Goal: Book appointment/travel/reservation

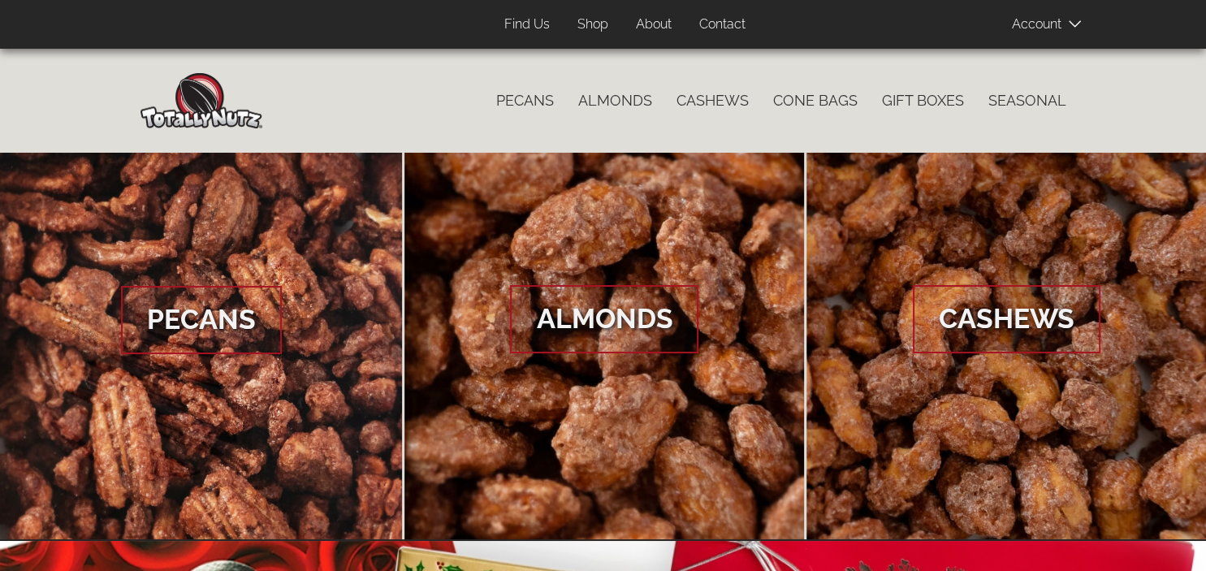
click at [726, 24] on link "Contact" at bounding box center [722, 25] width 71 height 32
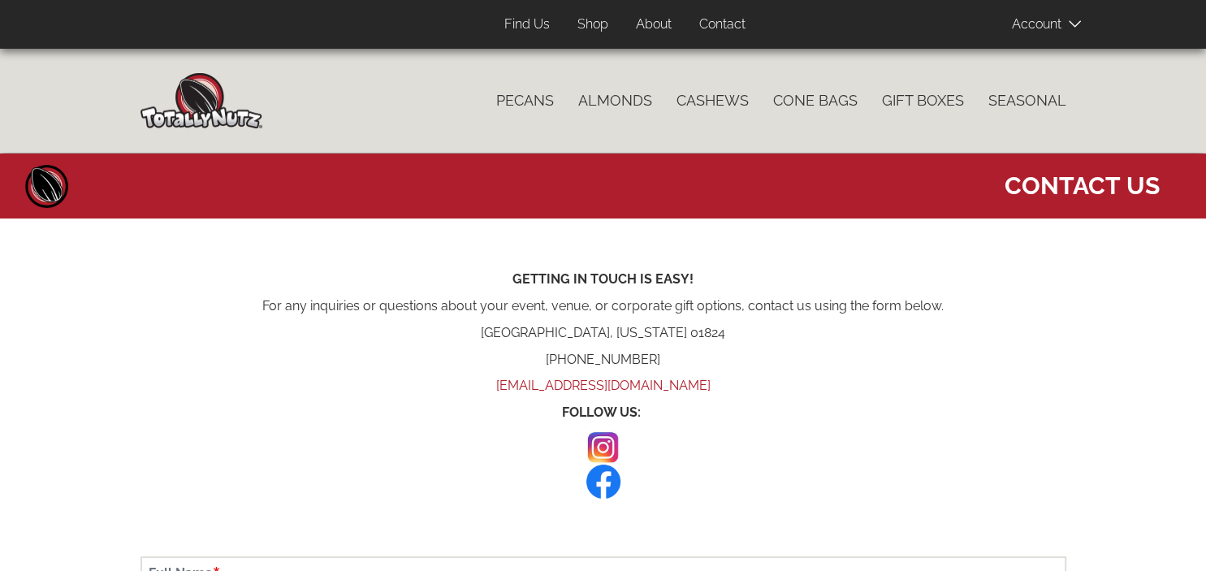
click at [668, 24] on link "About" at bounding box center [654, 25] width 60 height 32
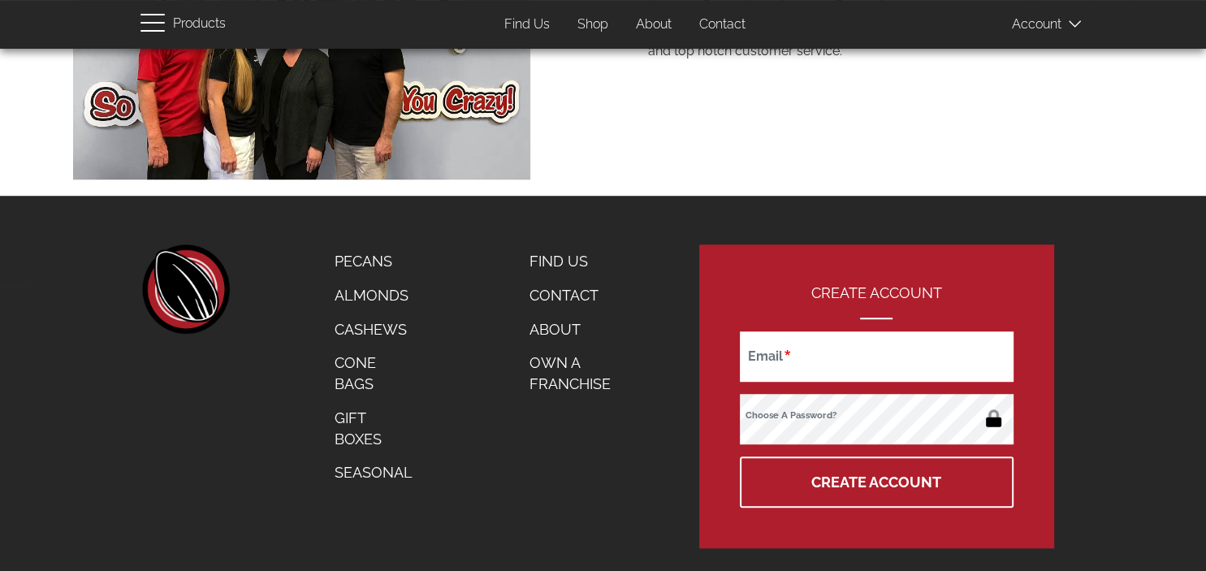
scroll to position [1114, 0]
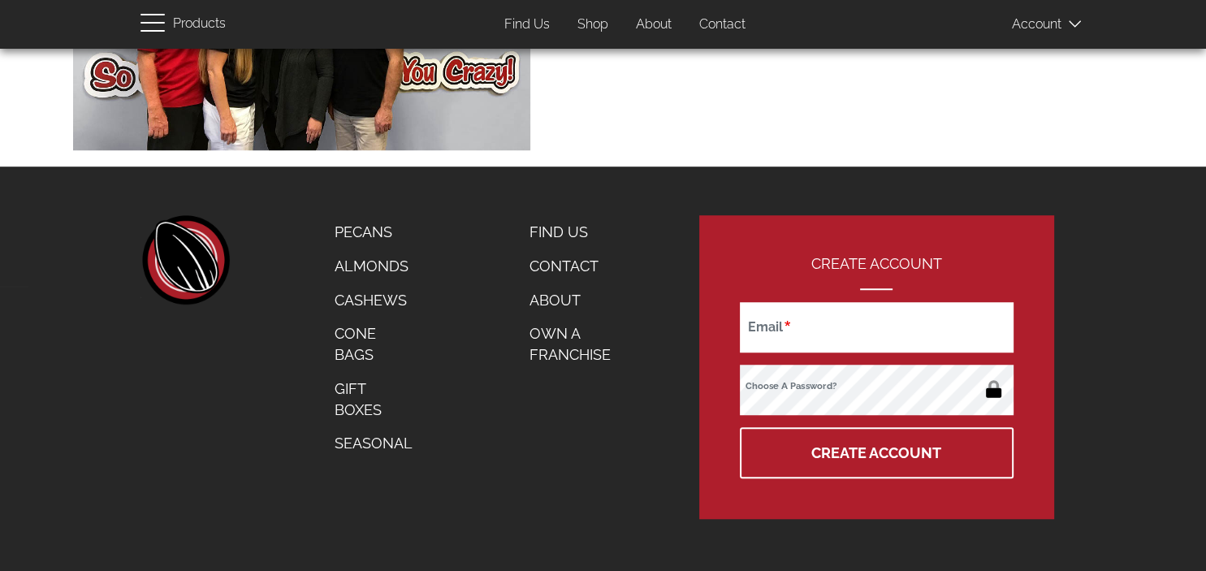
click at [356, 344] on link "Cone Bags" at bounding box center [373, 344] width 102 height 54
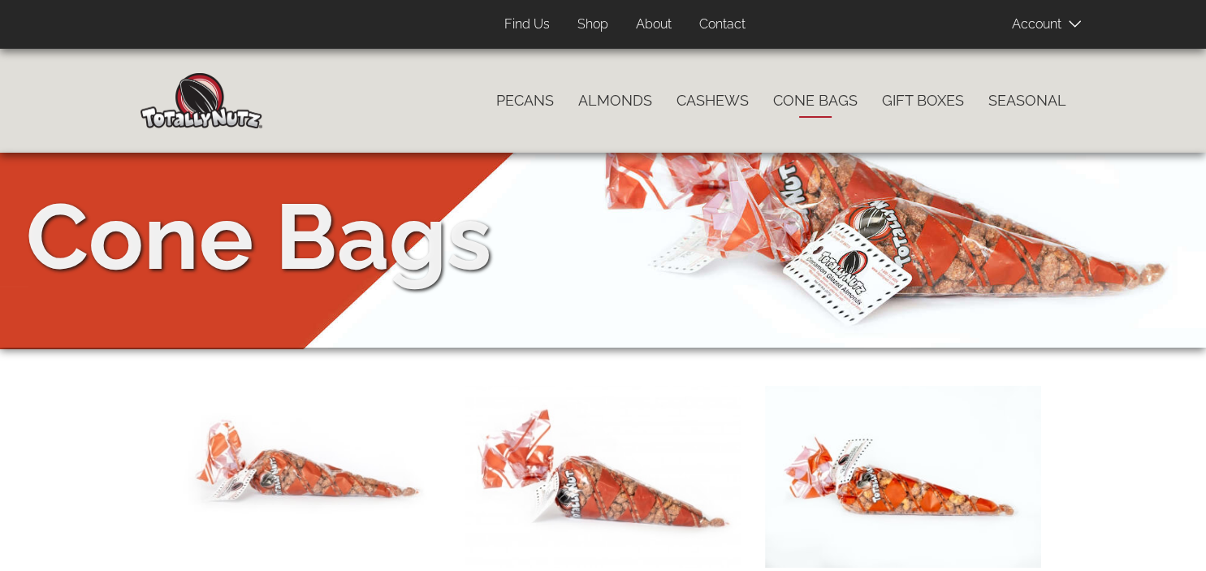
click at [733, 19] on link "Contact" at bounding box center [722, 25] width 71 height 32
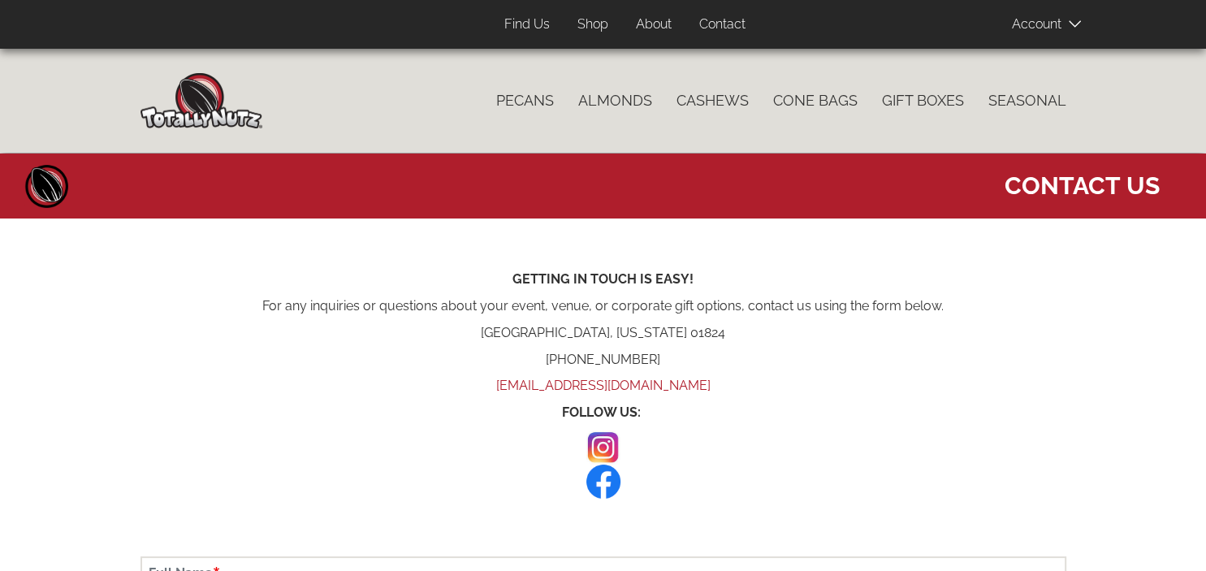
click at [531, 25] on link "Find Us" at bounding box center [527, 25] width 70 height 32
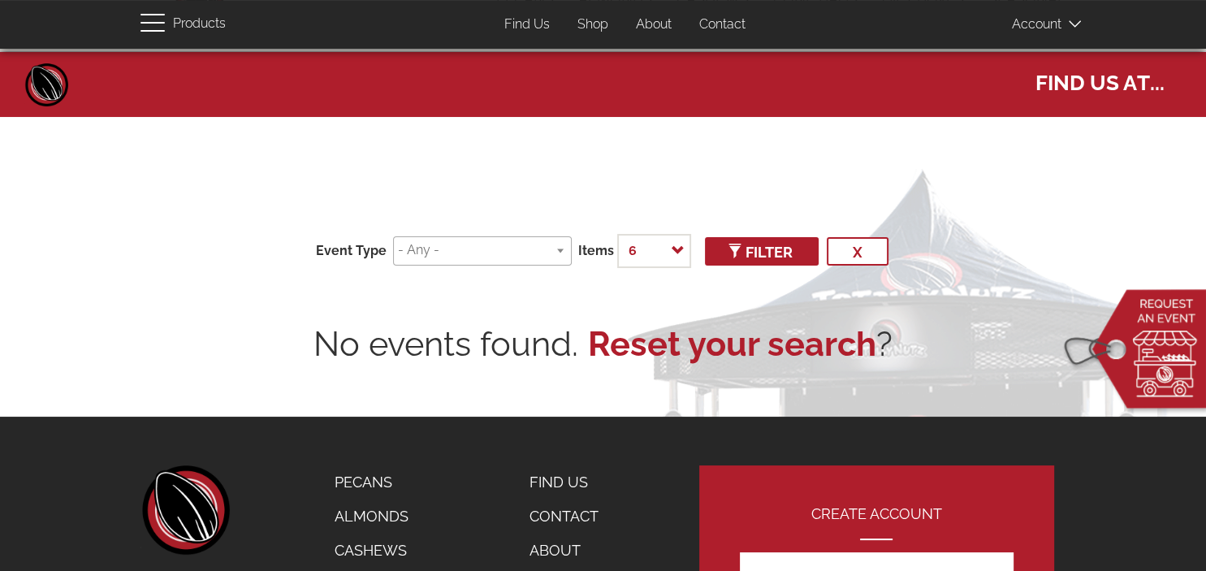
scroll to position [85, 0]
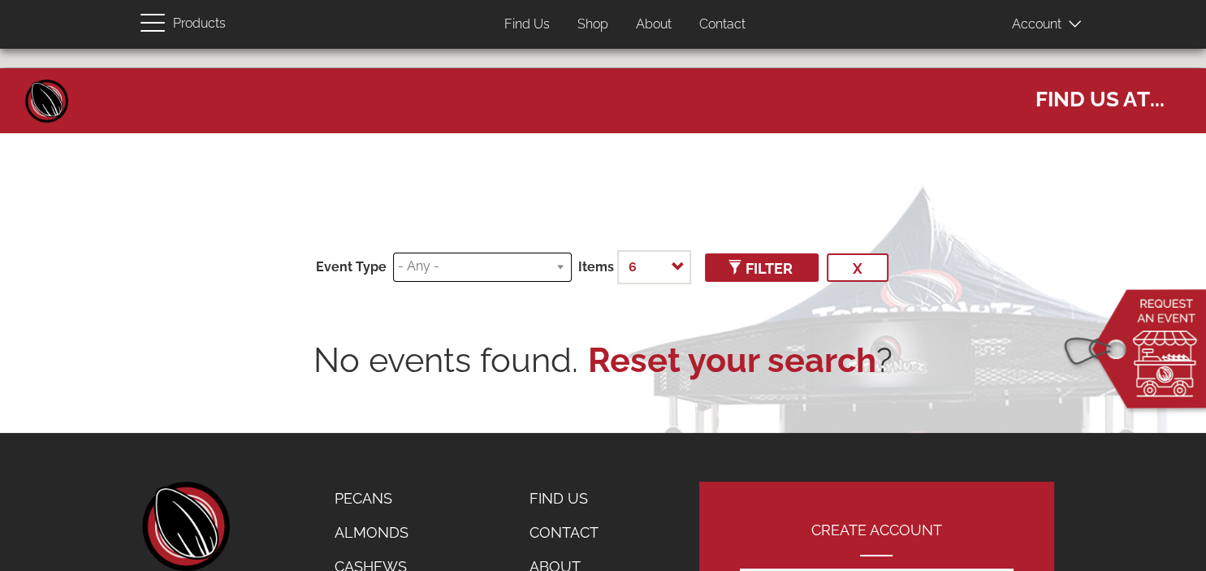
click at [560, 265] on ul at bounding box center [482, 264] width 177 height 23
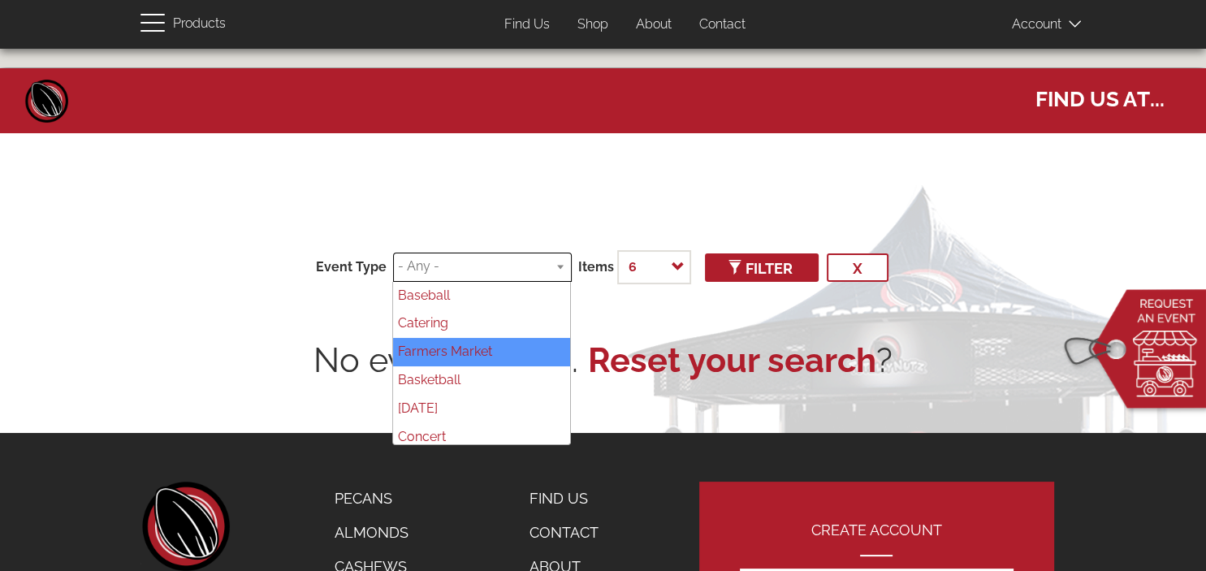
select select "86"
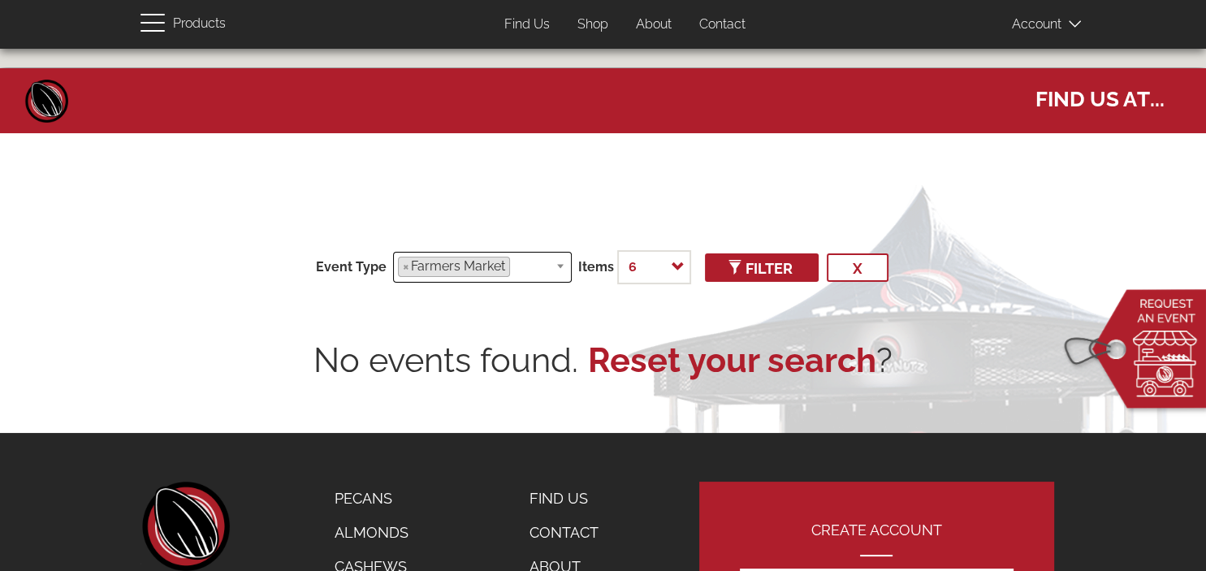
scroll to position [37, 0]
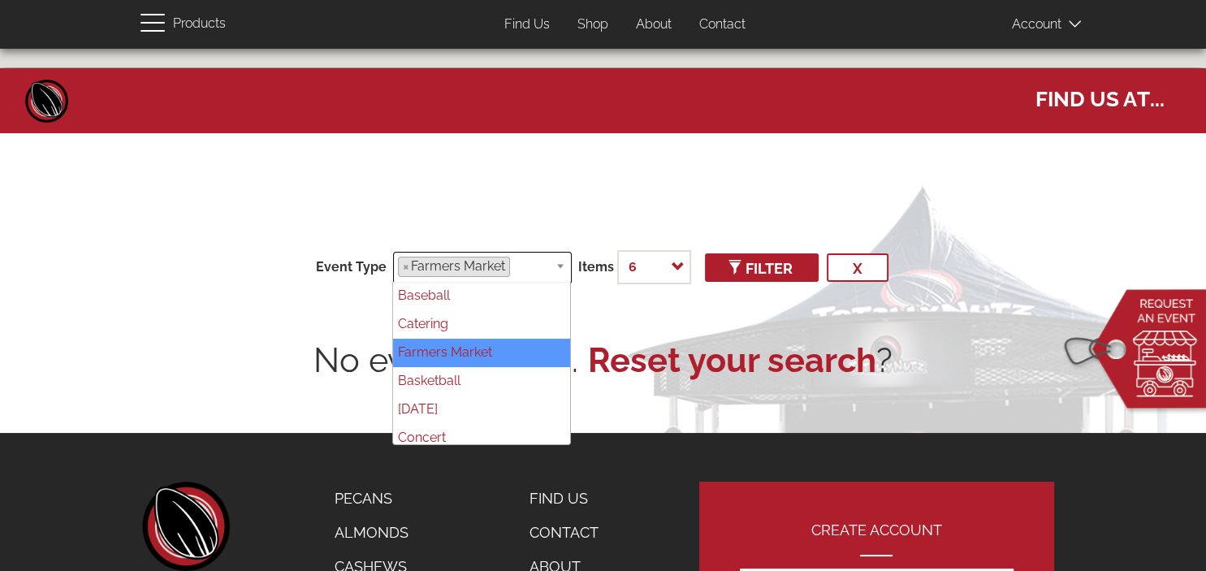
click at [830, 310] on div "Event Type Baseball Catering Farmers Market Basketball Carnival Concert Concert…" at bounding box center [604, 284] width 926 height 199
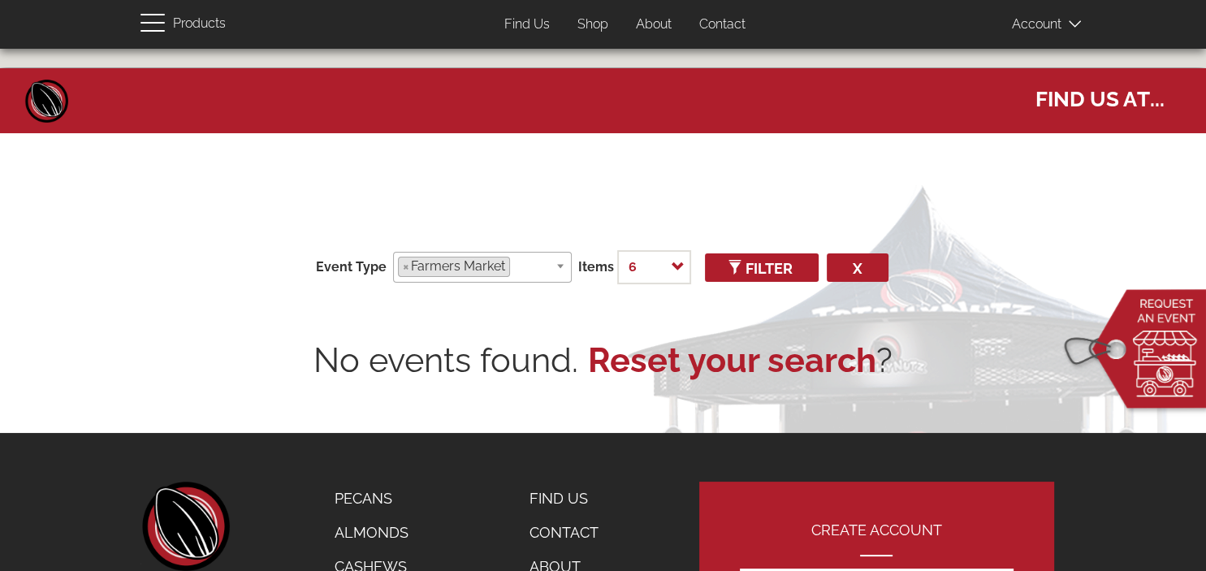
click at [853, 266] on button "x" at bounding box center [858, 267] width 62 height 28
click at [773, 262] on span "Filter" at bounding box center [762, 268] width 62 height 17
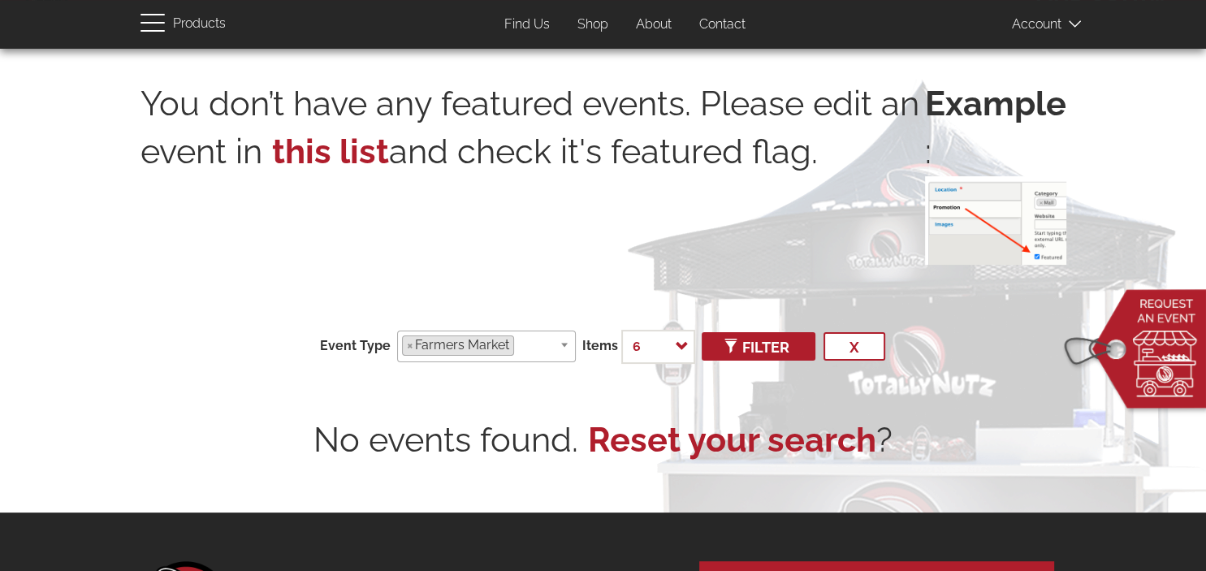
scroll to position [240, 0]
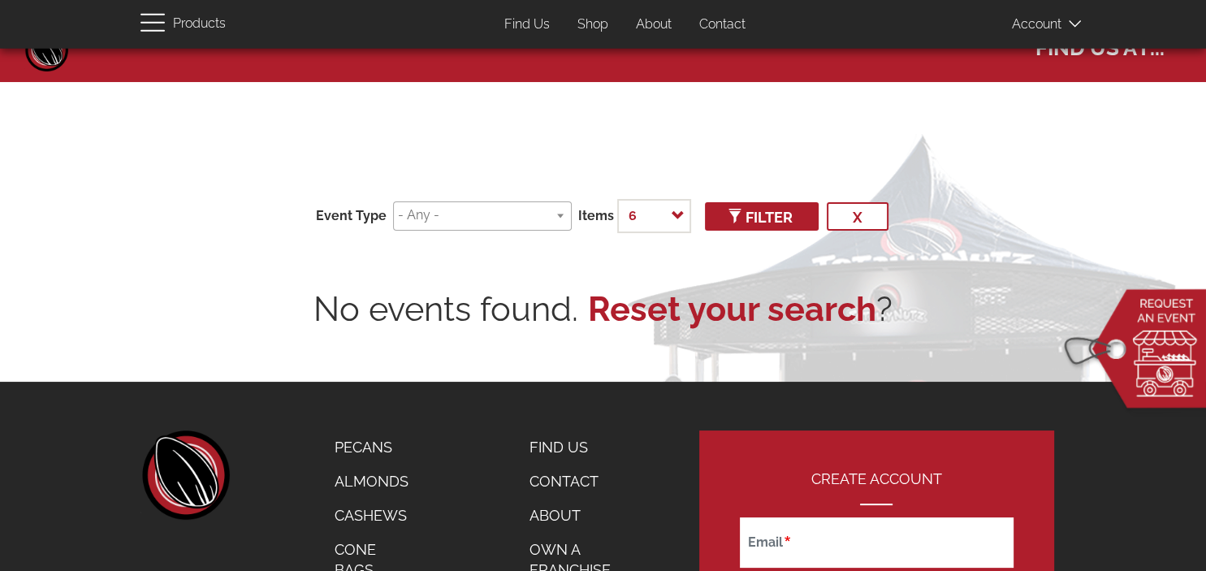
scroll to position [85, 0]
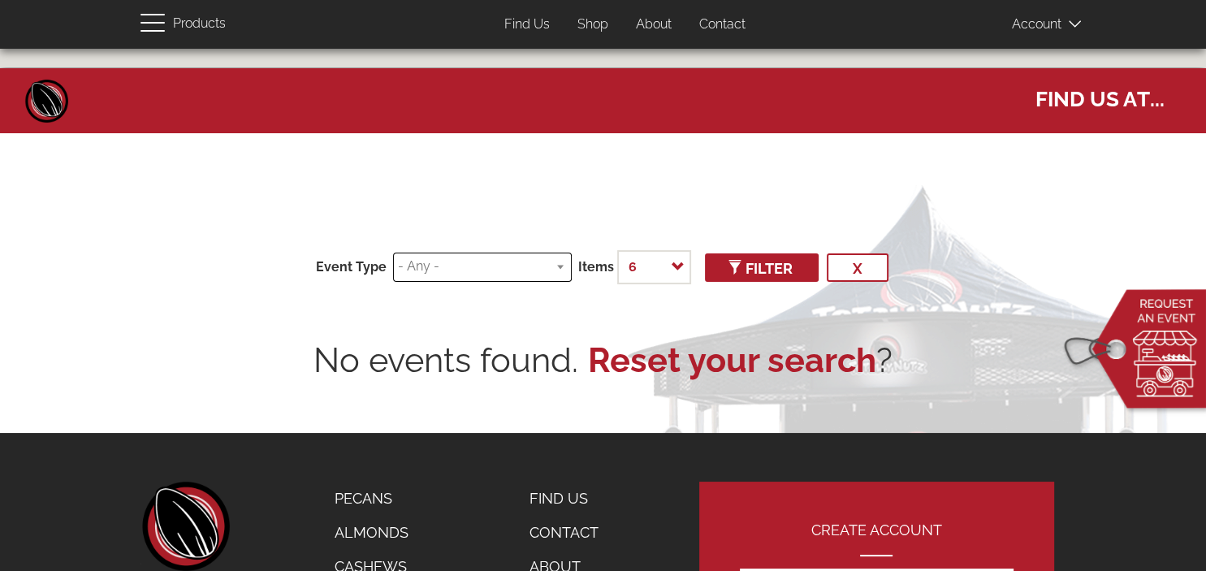
click at [567, 271] on ul at bounding box center [482, 264] width 177 height 23
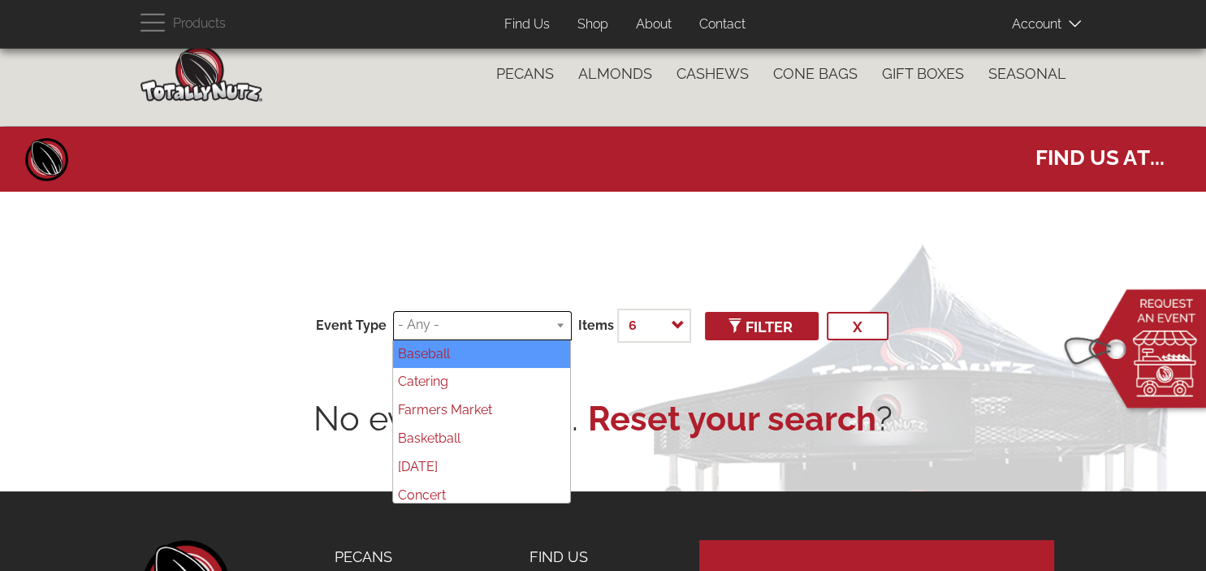
scroll to position [0, 0]
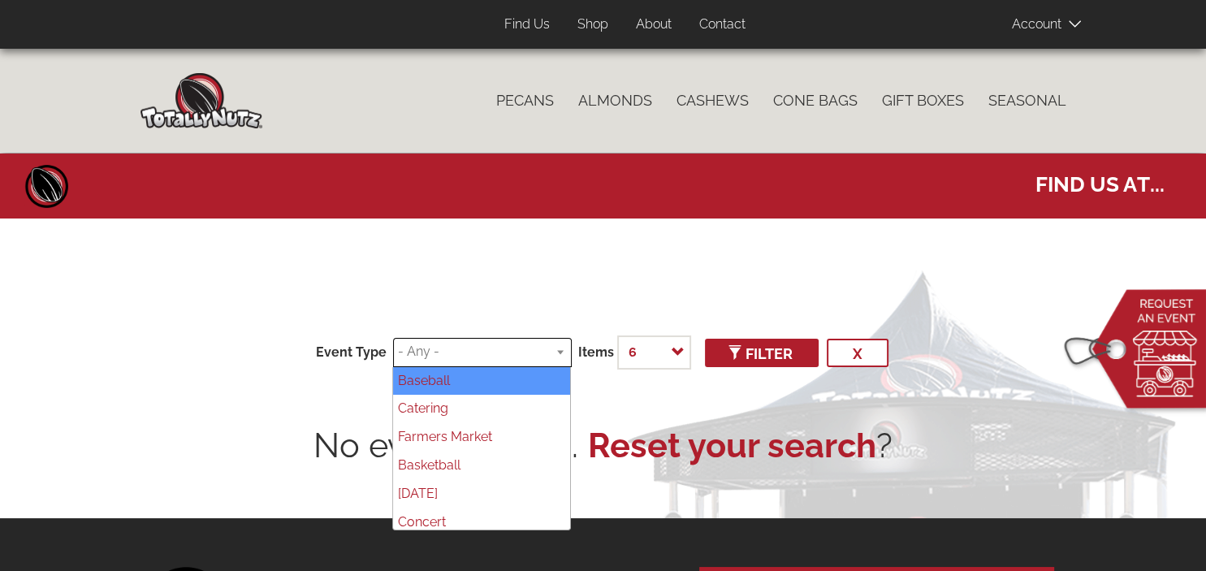
click at [495, 353] on input "search" at bounding box center [479, 352] width 163 height 19
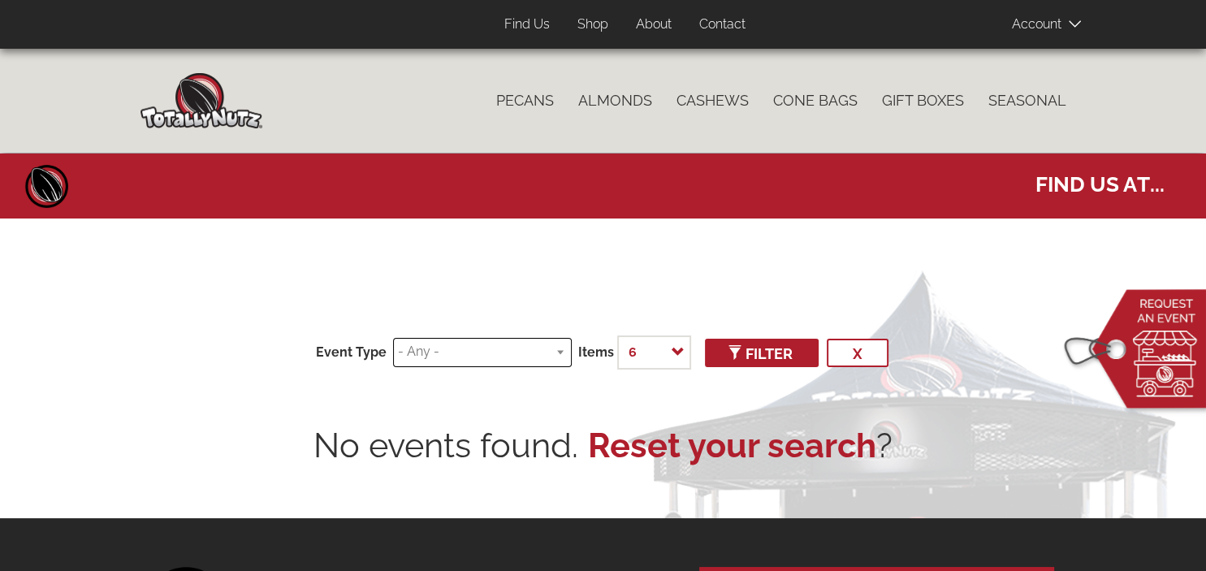
click at [565, 357] on ul at bounding box center [482, 350] width 177 height 23
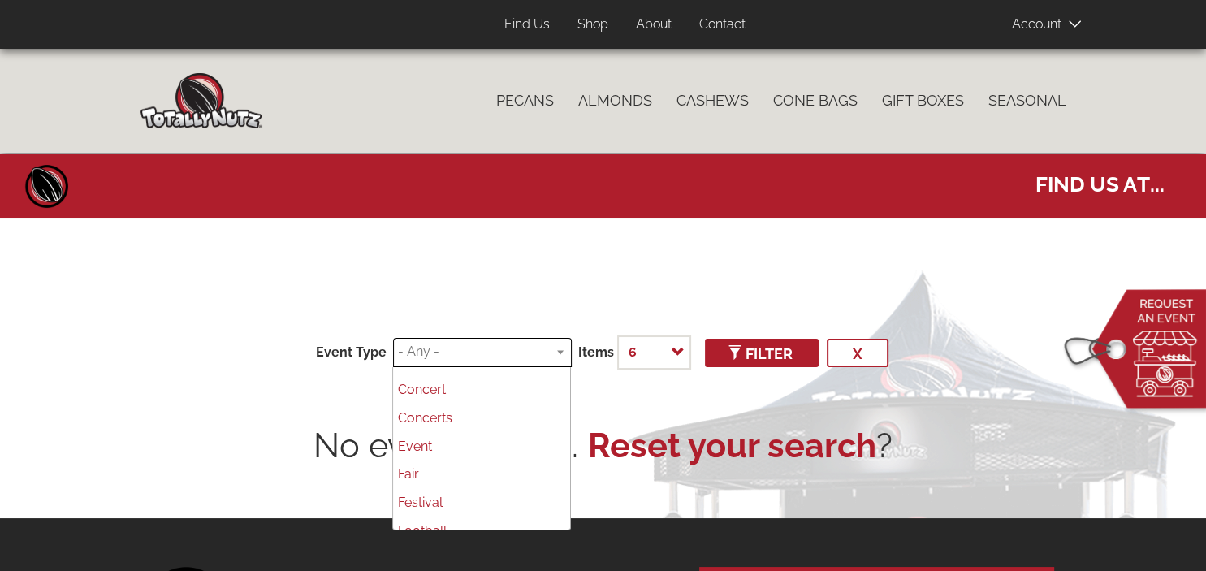
scroll to position [130, 0]
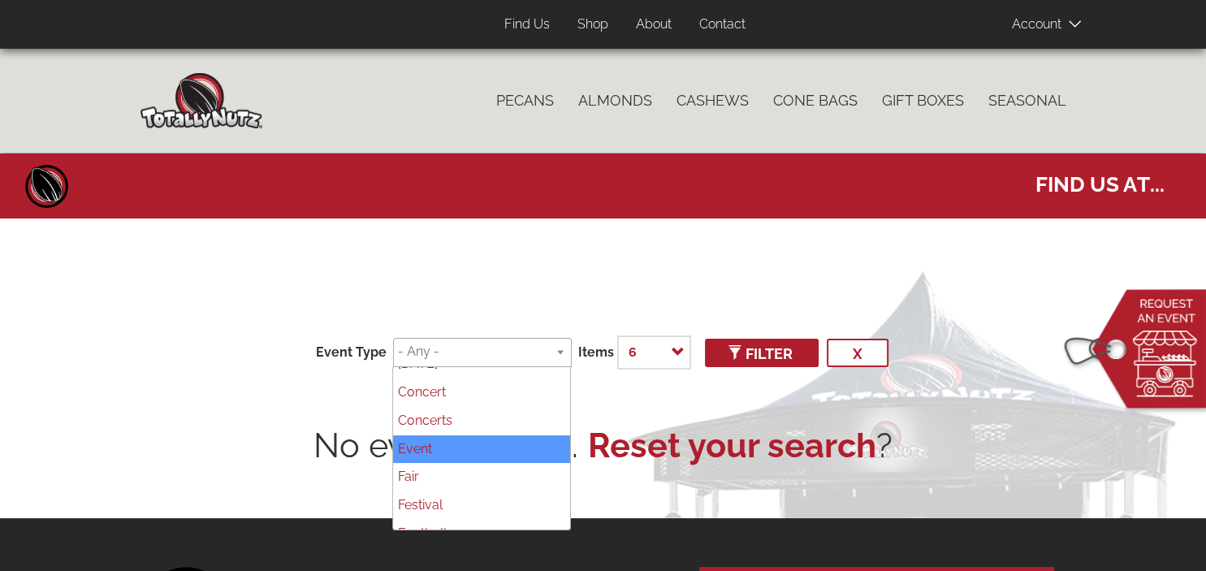
select select "78"
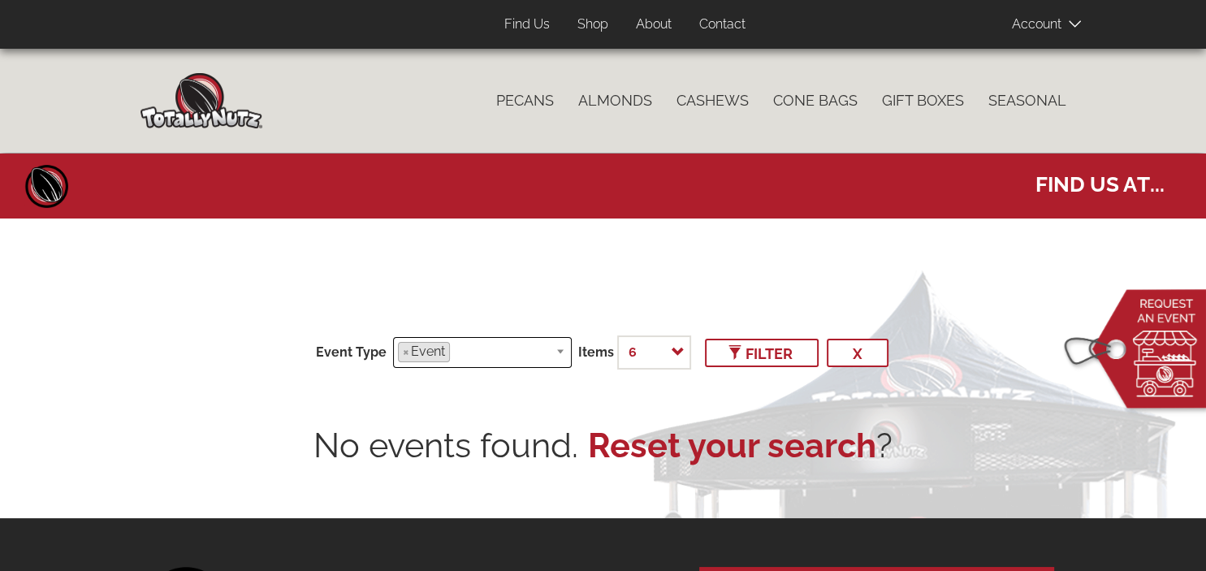
click at [749, 353] on span "Filter" at bounding box center [762, 353] width 62 height 17
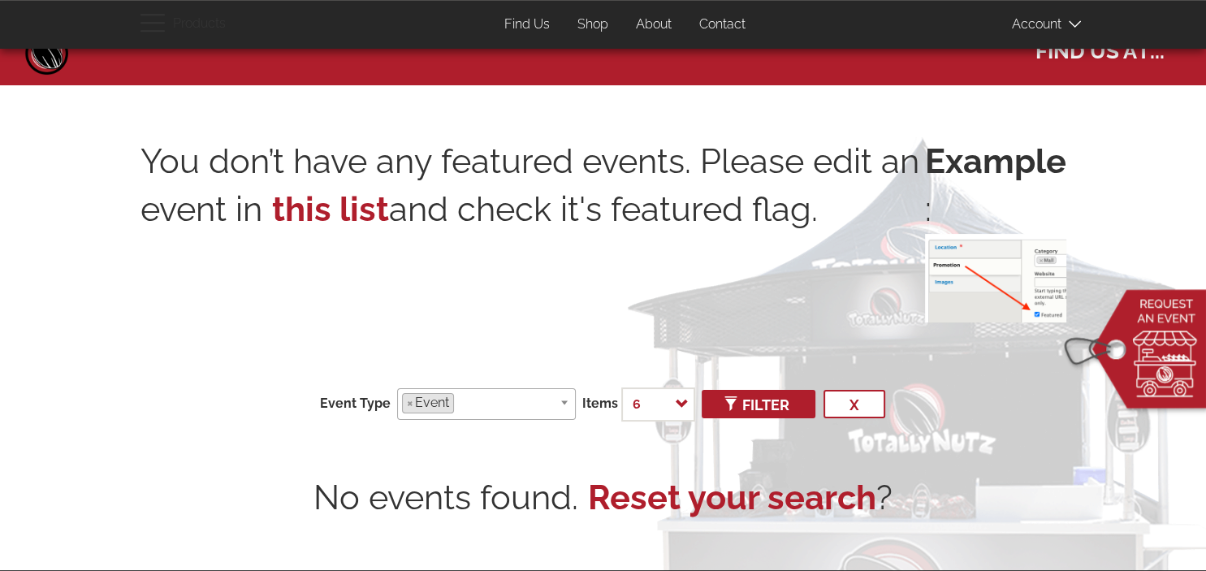
scroll to position [171, 0]
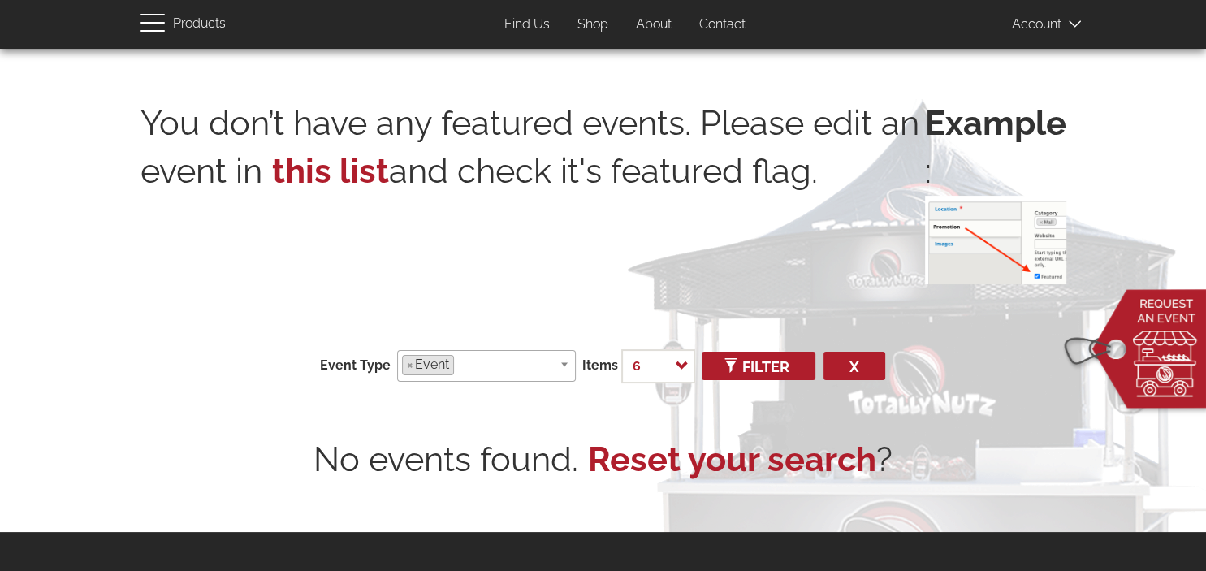
click at [855, 366] on button "x" at bounding box center [855, 366] width 62 height 28
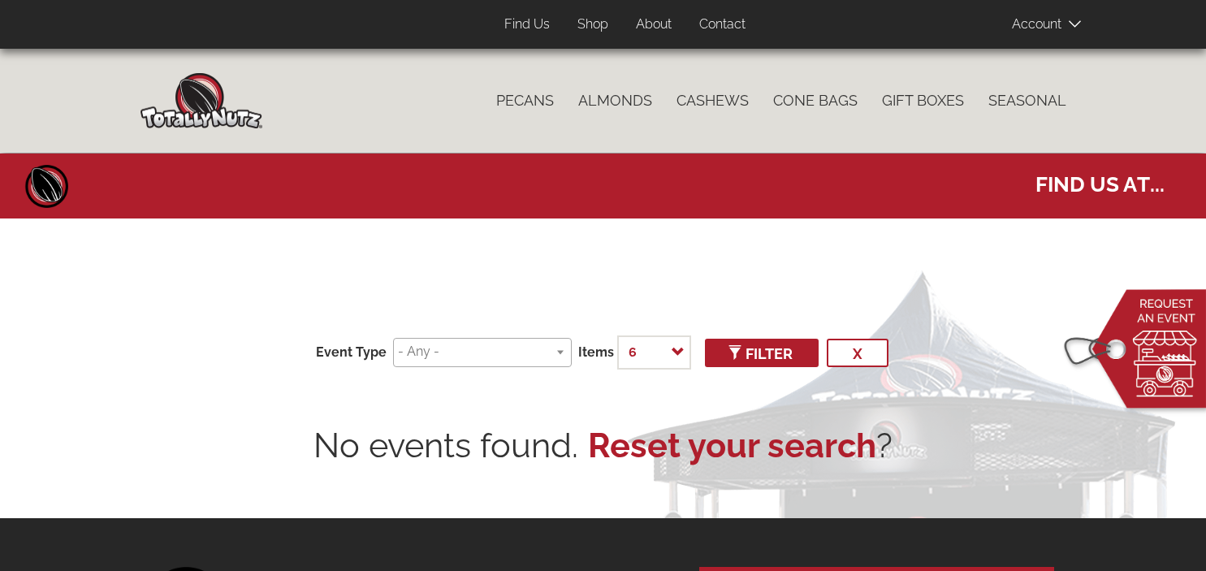
select select
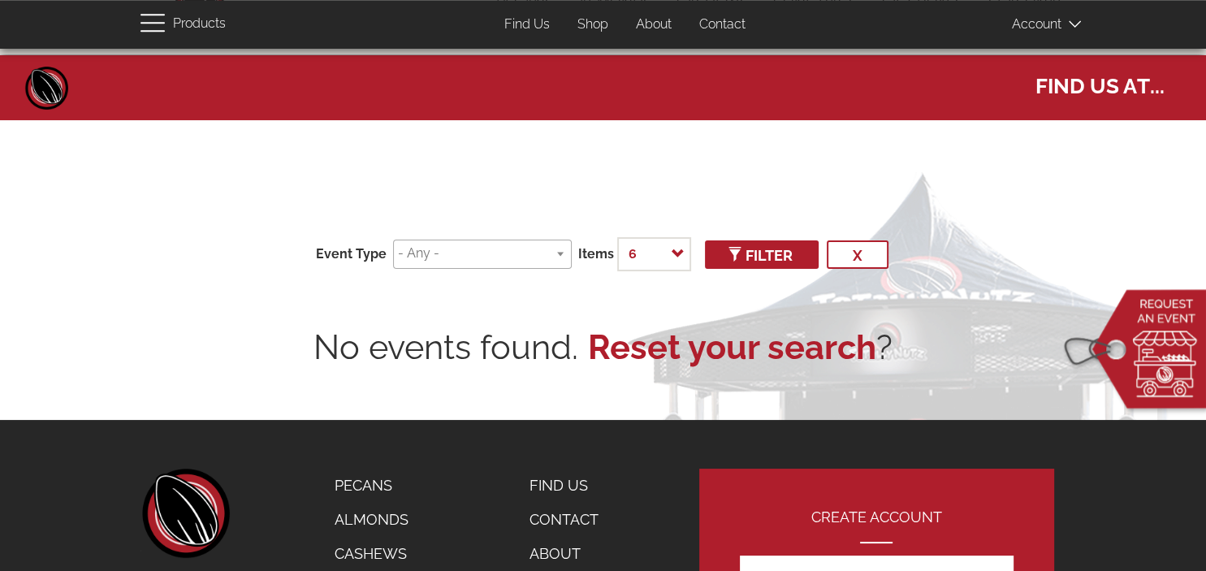
scroll to position [85, 0]
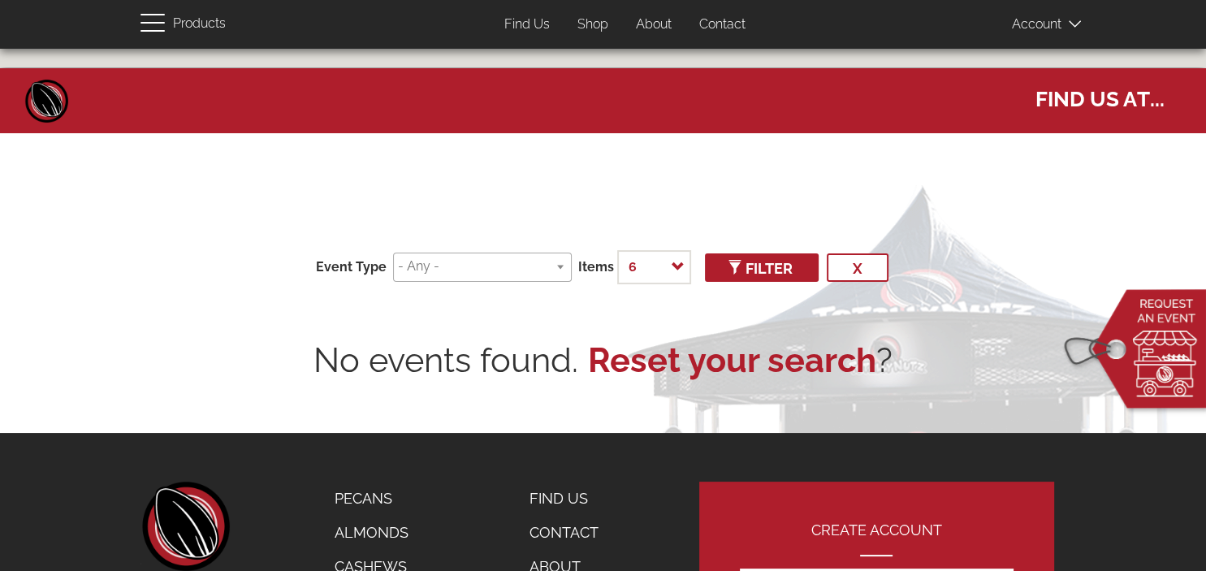
click at [1165, 322] on img at bounding box center [1136, 353] width 156 height 133
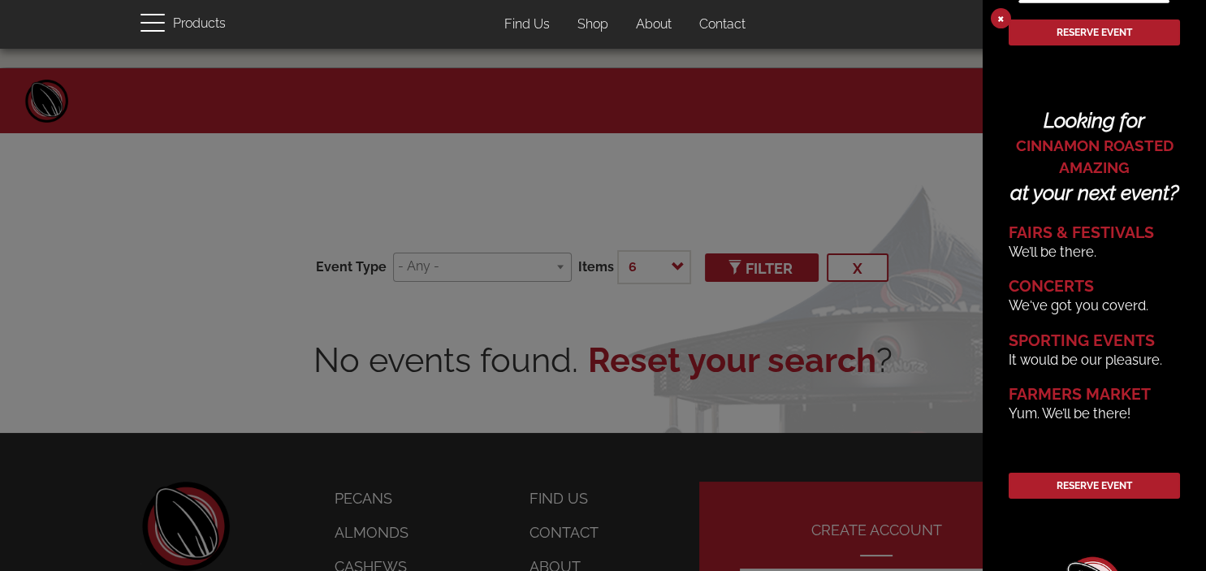
scroll to position [280, 0]
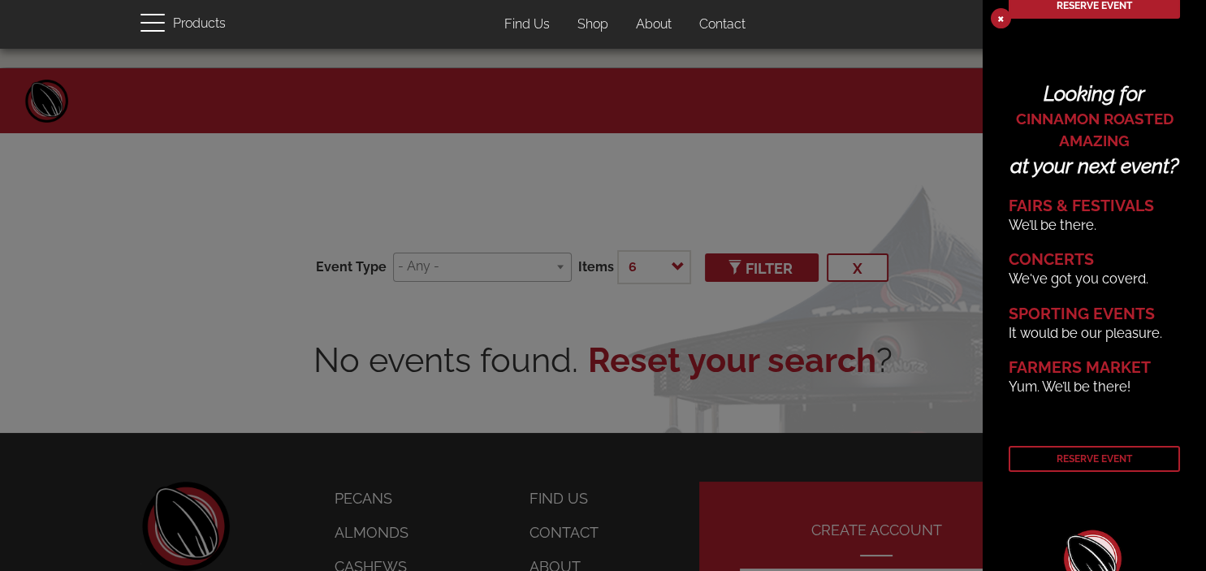
click at [1109, 472] on link "Reserve Event" at bounding box center [1094, 459] width 171 height 26
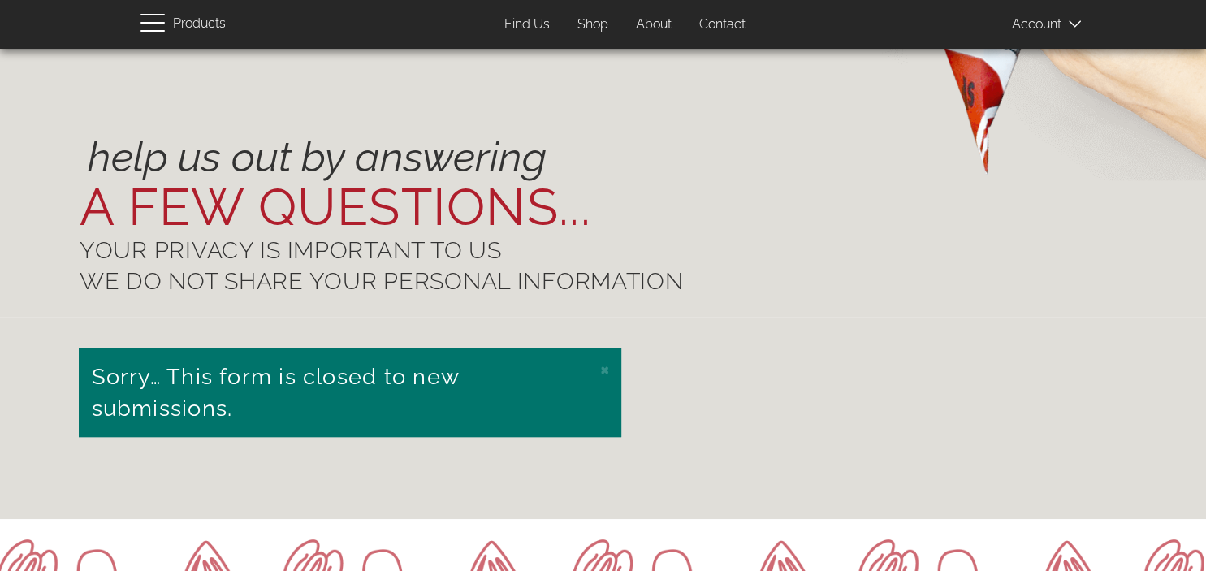
scroll to position [85, 0]
